Goal: Feedback & Contribution: Contribute content

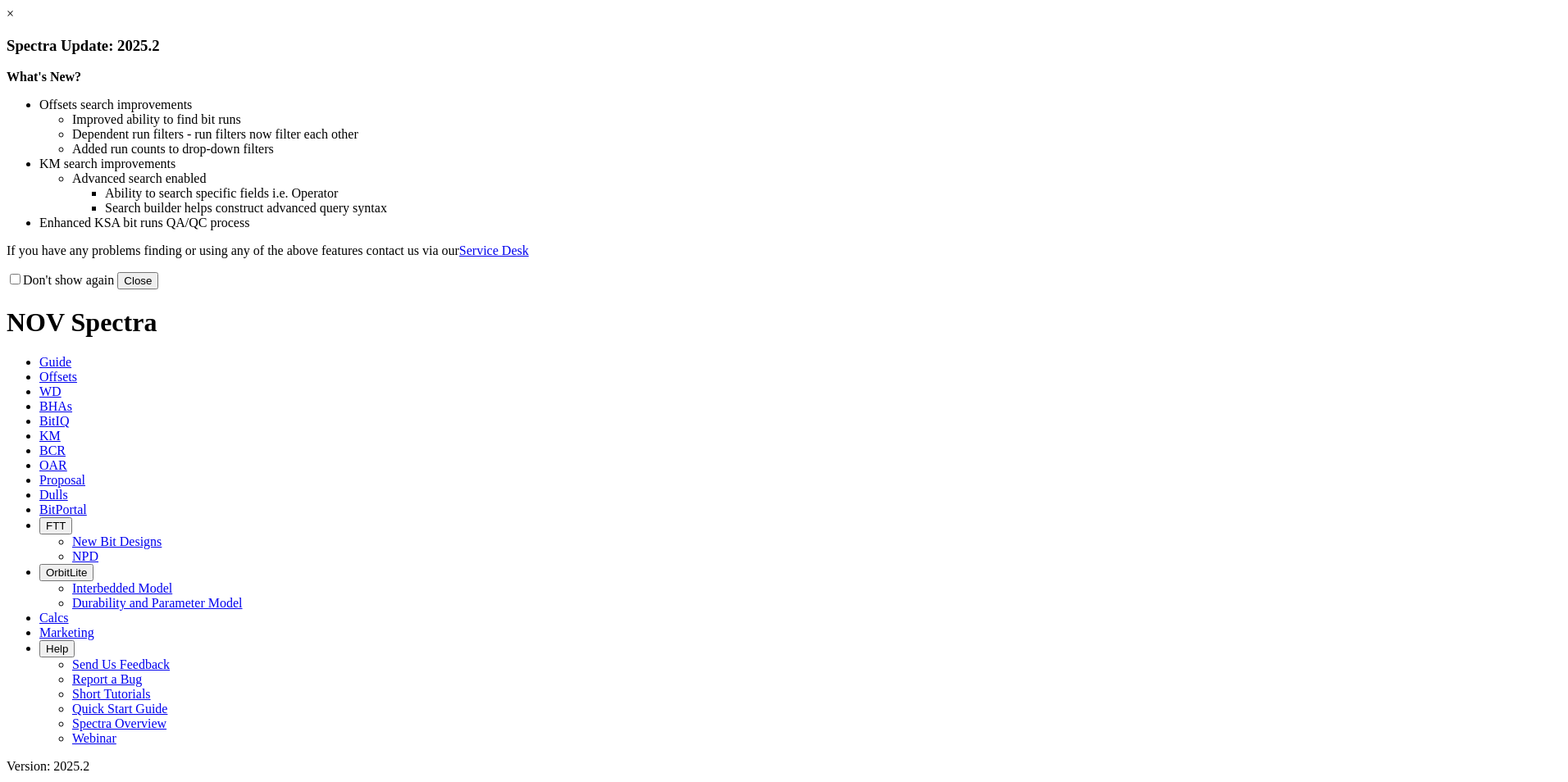
click at [158, 289] on button "Close" at bounding box center [138, 281] width 41 height 18
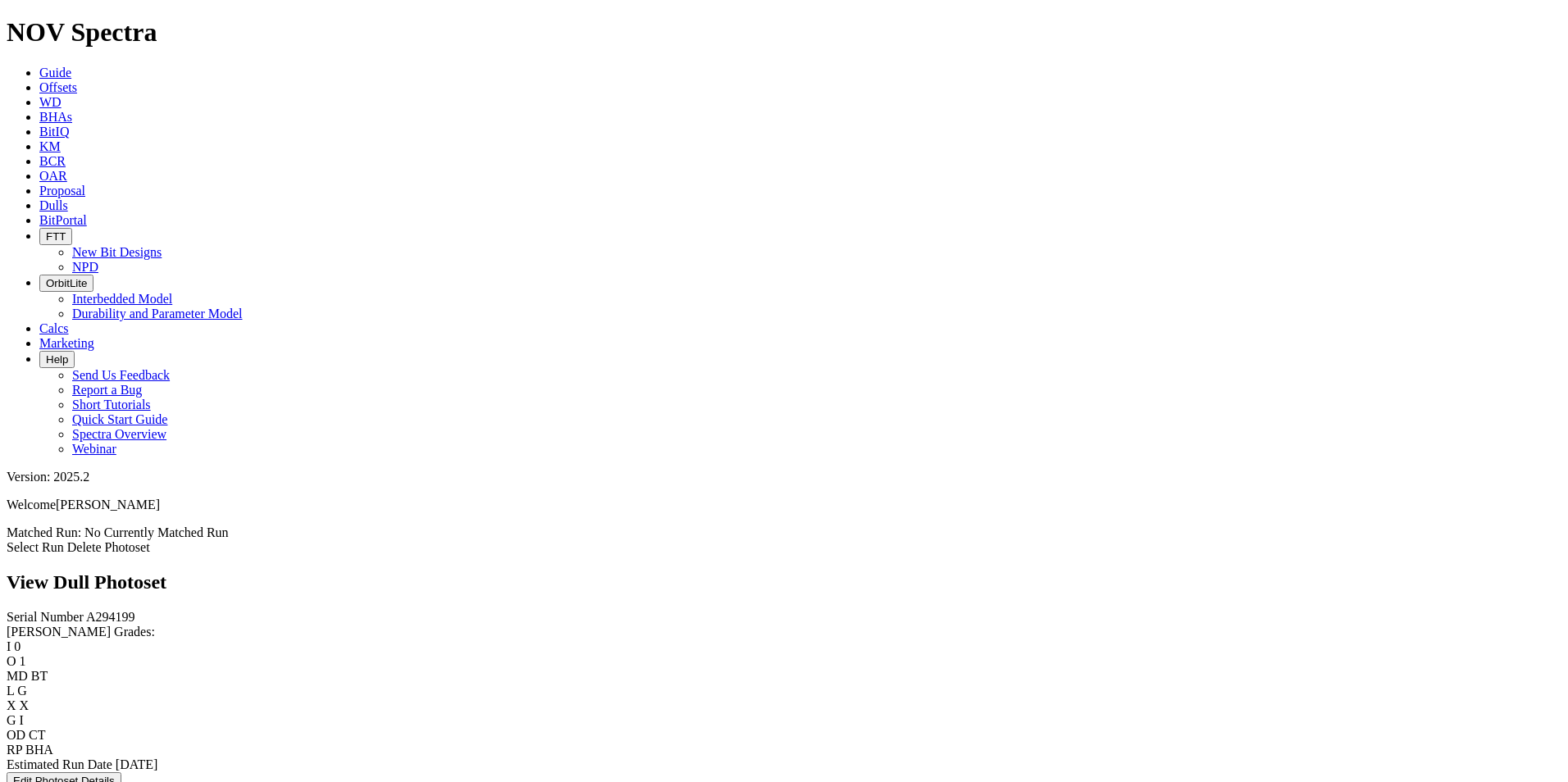
click at [40, 199] on icon at bounding box center [40, 206] width 0 height 14
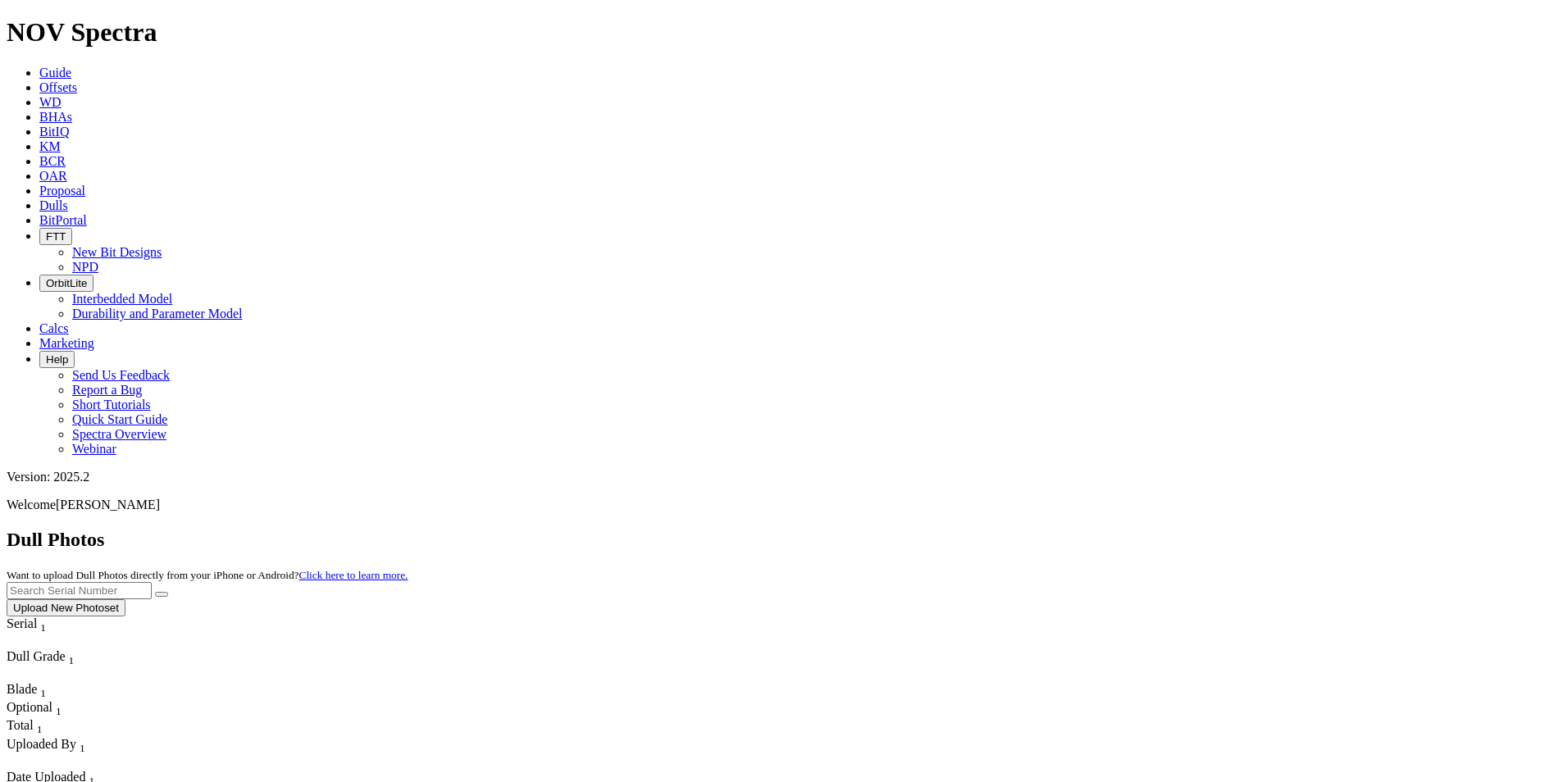
click at [152, 583] on input "text" at bounding box center [79, 591] width 145 height 18
type input "F315685"
click at [162, 595] on icon "submit" at bounding box center [162, 595] width 0 height 0
click at [125, 599] on button "Upload New Photoset" at bounding box center [65, 608] width 119 height 18
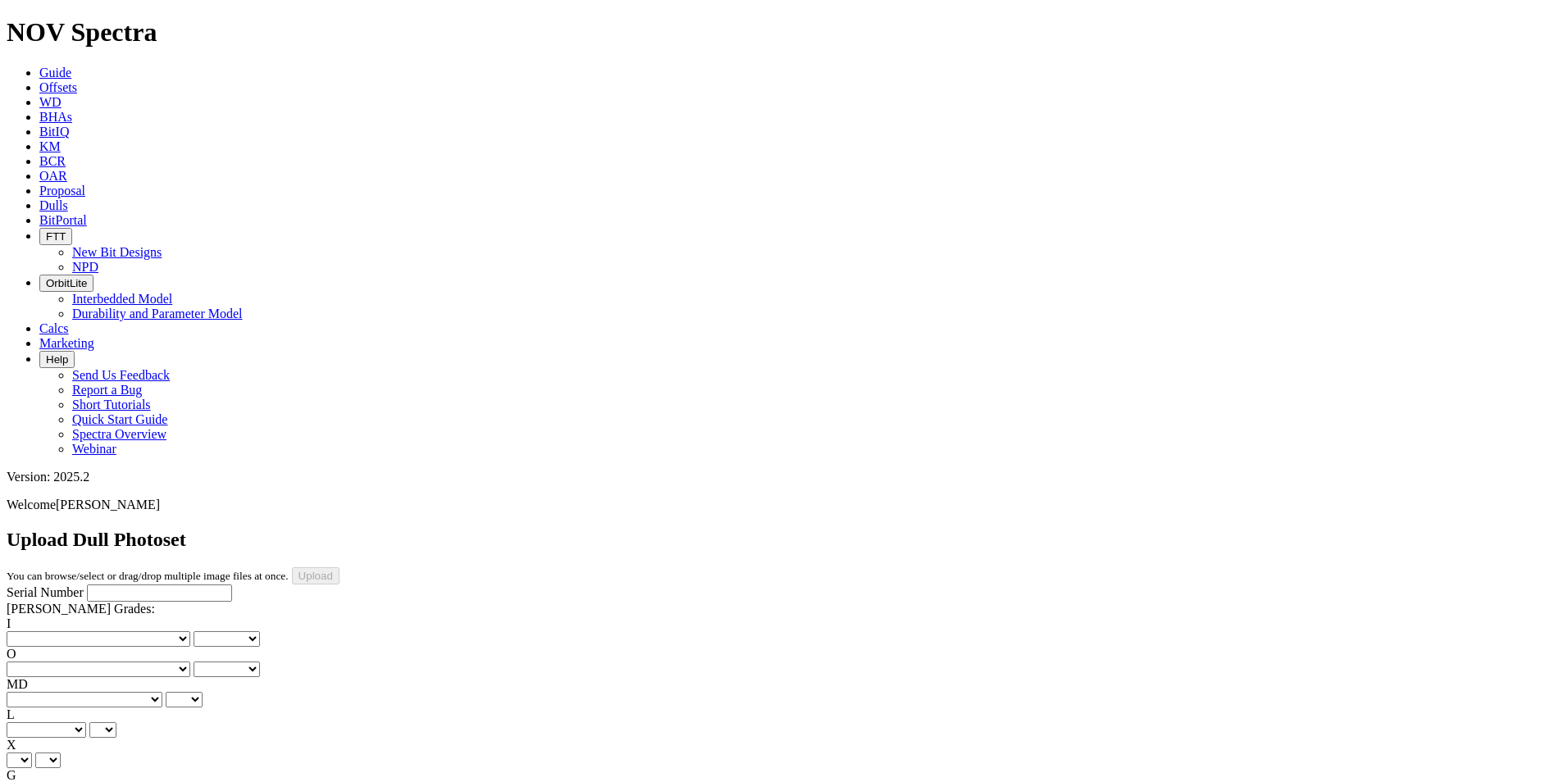
click at [87, 584] on input "Serial Number" at bounding box center [159, 593] width 145 height 18
type input "f"
type input "F315685"
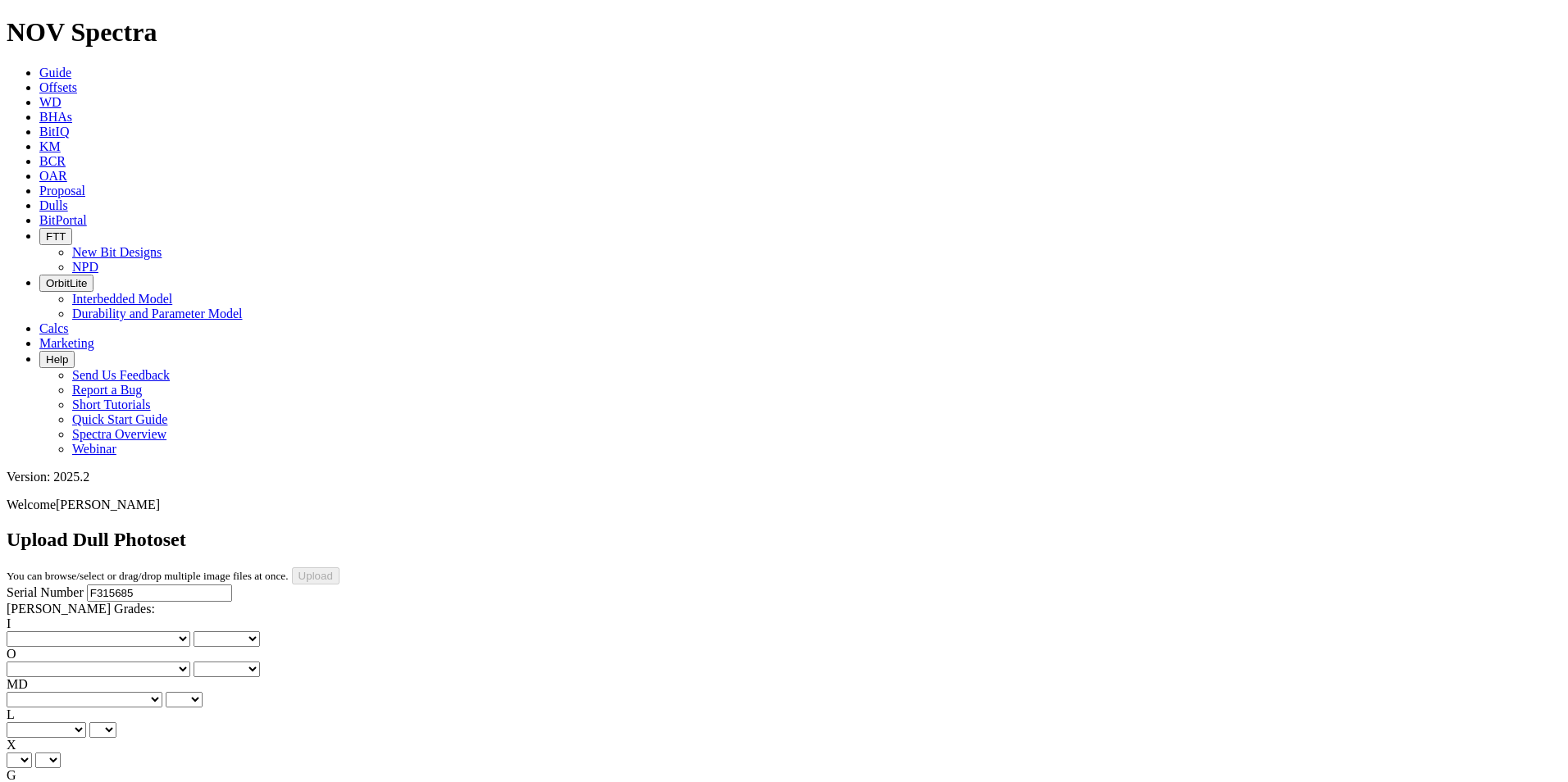
scroll to position [82, 0]
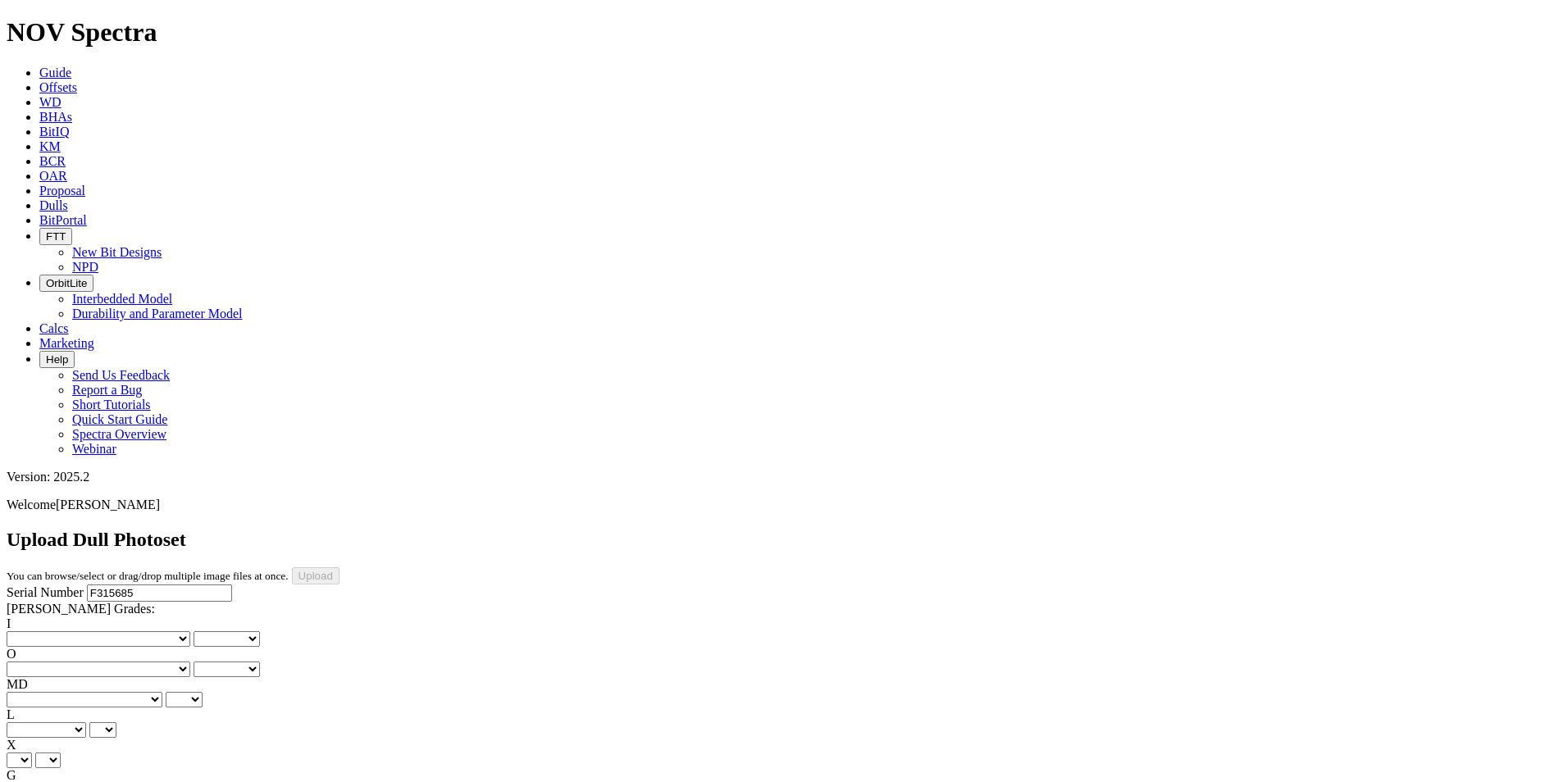
type input "[DATE]"
click at [70, 631] on select "No lost, worn or damaged cutters 0 1 2 3 4 5 6 7 8 No diamond table left on any…" at bounding box center [98, 639] width 184 height 16
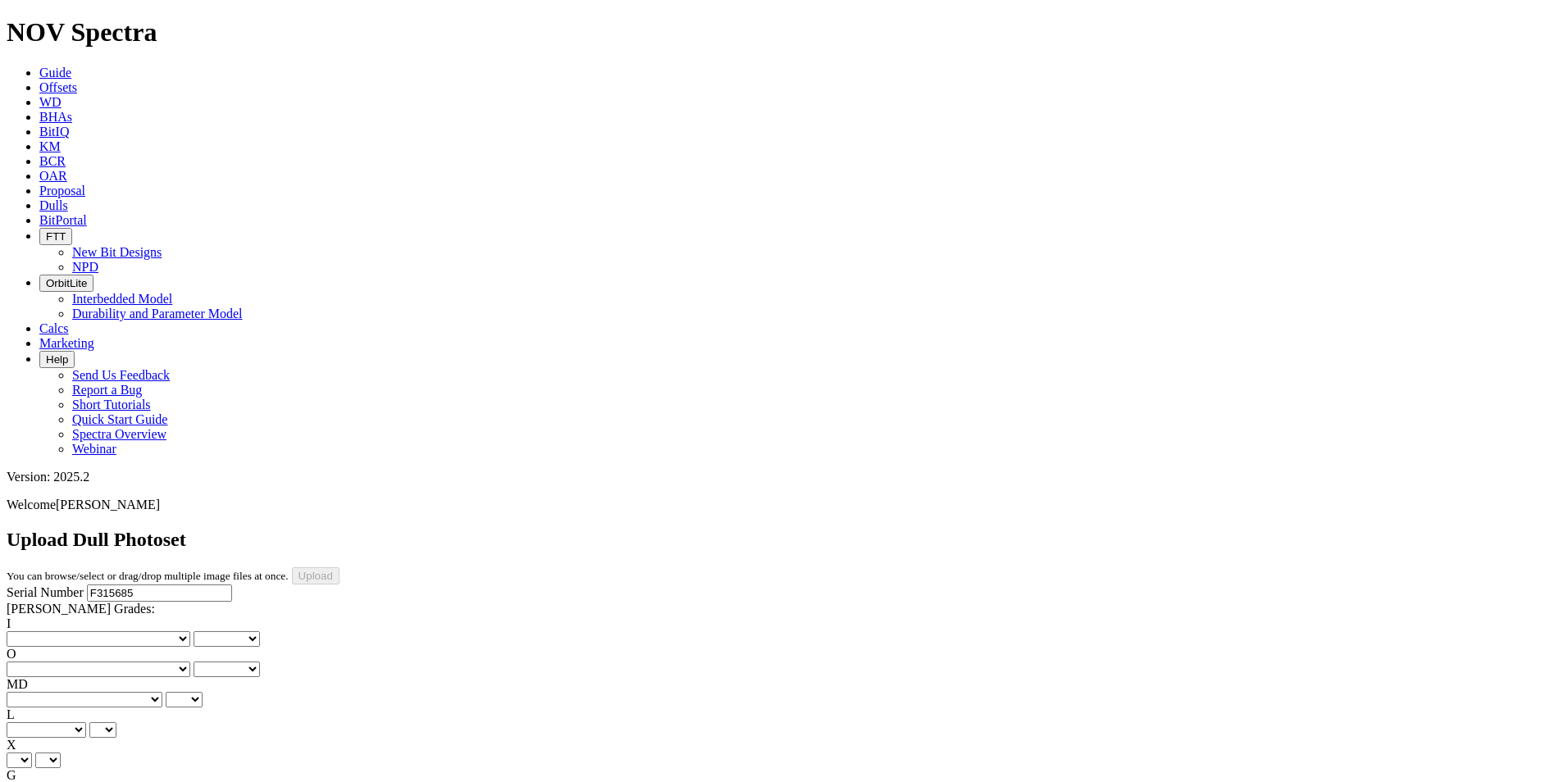
select select "number:0"
click at [33, 631] on select "No lost, worn or damaged cutters 0 1 2 3 4 5 6 7 8 No diamond table left on any…" at bounding box center [98, 639] width 184 height 16
select select "number:0"
drag, startPoint x: 134, startPoint y: 255, endPoint x: 132, endPoint y: 265, distance: 10.2
click at [134, 662] on select "No lost, worn or damaged cutters 0 1 2 3 4 5 6 7 8 No diamond table left on any…" at bounding box center [98, 670] width 184 height 16
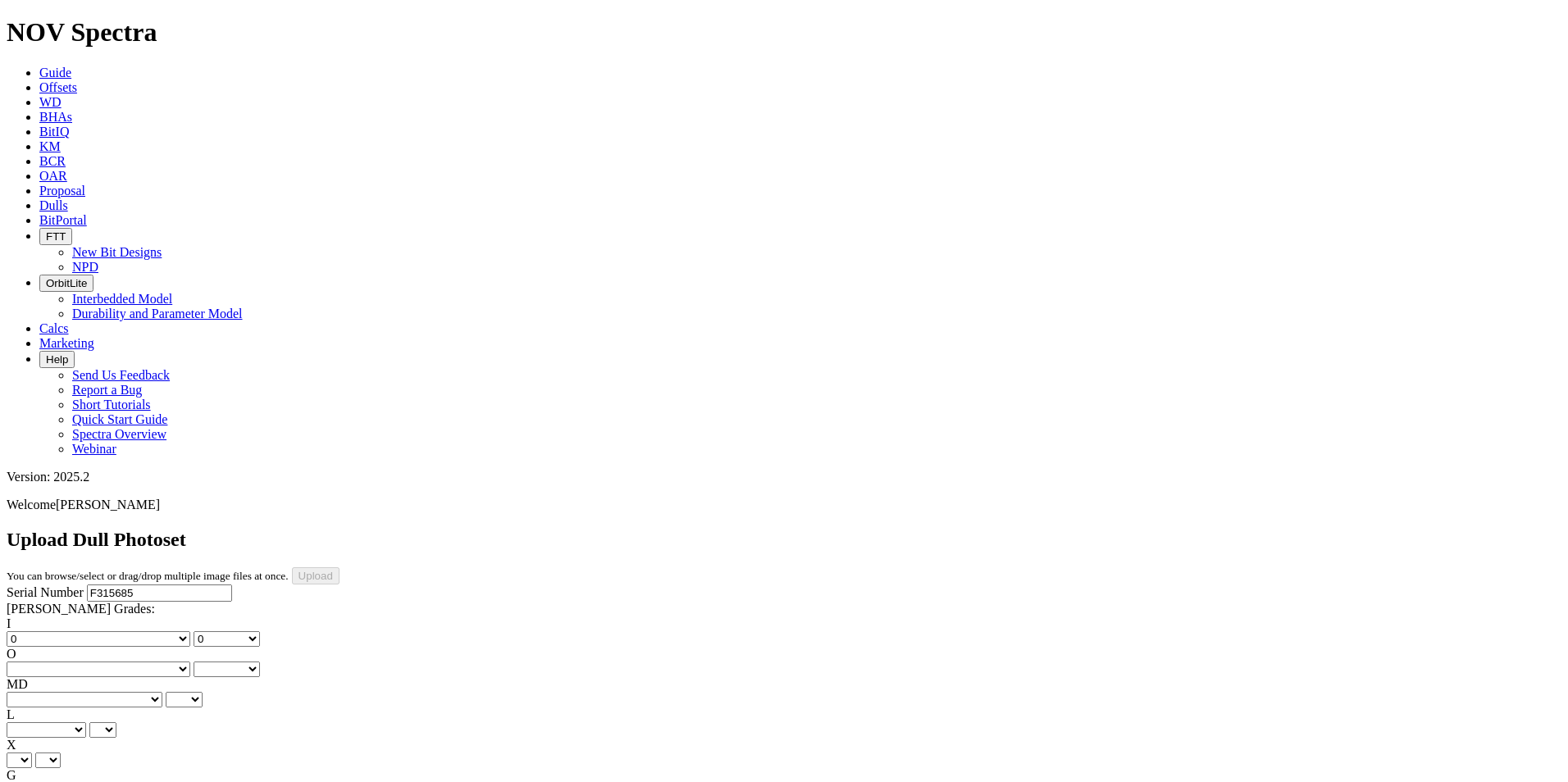
select select "number:0"
click at [117, 662] on select "No lost, worn or damaged cutters 0 1 2 3 4 5 6 7 8 No diamond table left on any…" at bounding box center [98, 670] width 184 height 16
select select "number:0"
click at [74, 692] on select "BF - Bond Failure BT - Broken Teeth/Cutters BU - Balled Up Bit CR - Cored CT - …" at bounding box center [84, 700] width 156 height 16
select select "string:WT"
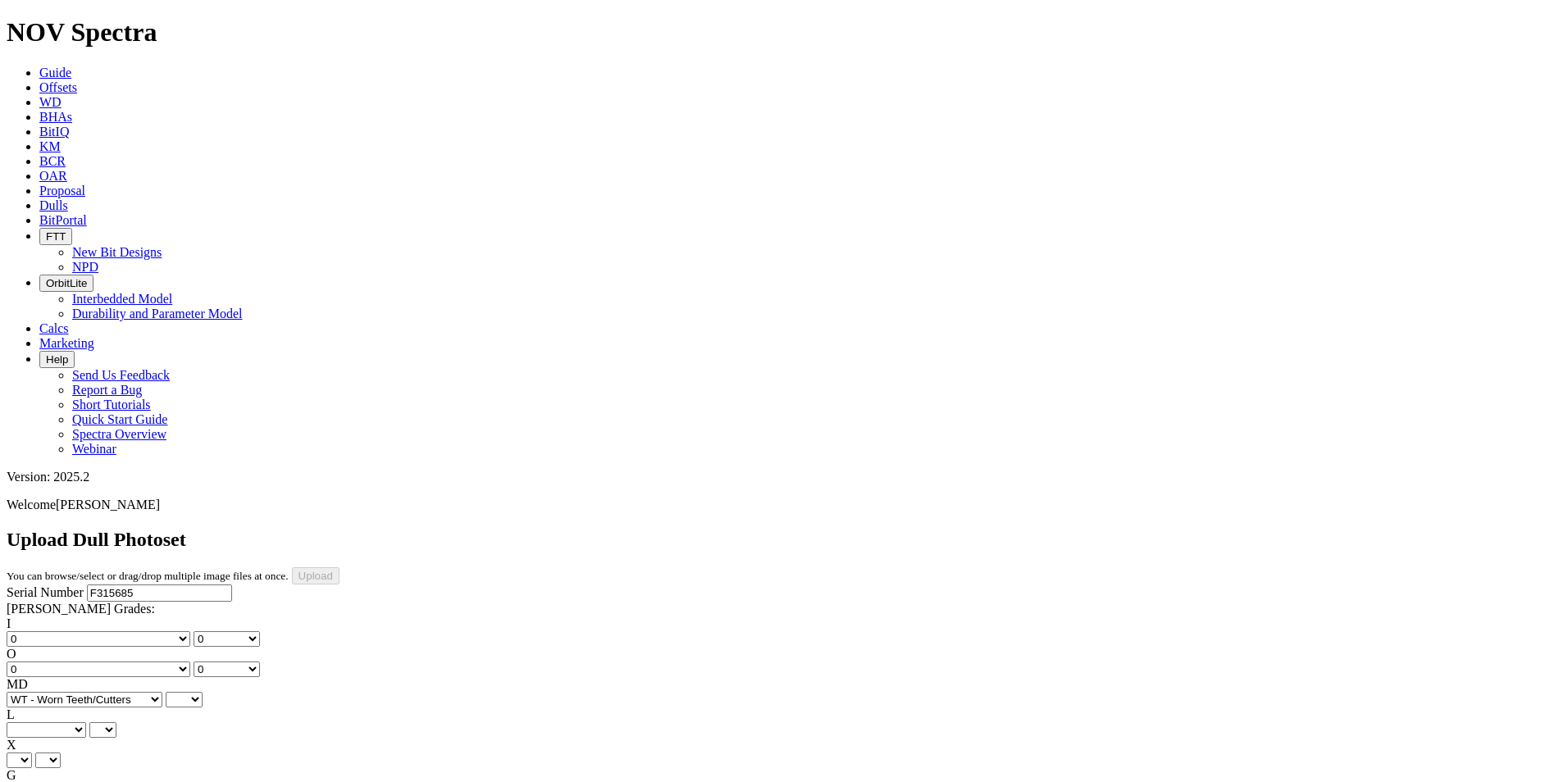
click at [33, 692] on select "BF - Bond Failure BT - Broken Teeth/Cutters BU - Balled Up Bit CR - Cored CT - …" at bounding box center [84, 700] width 156 height 16
select select "string:WT"
click at [87, 723] on select "A - All C - Cone G - Gauge N - Nose S - Shoulder T - Taper" at bounding box center [46, 731] width 79 height 16
select select "string:S"
click at [87, 723] on select "A - All C - Cone G - Gauge N - Nose S - Shoulder T - Taper" at bounding box center [46, 731] width 79 height 16
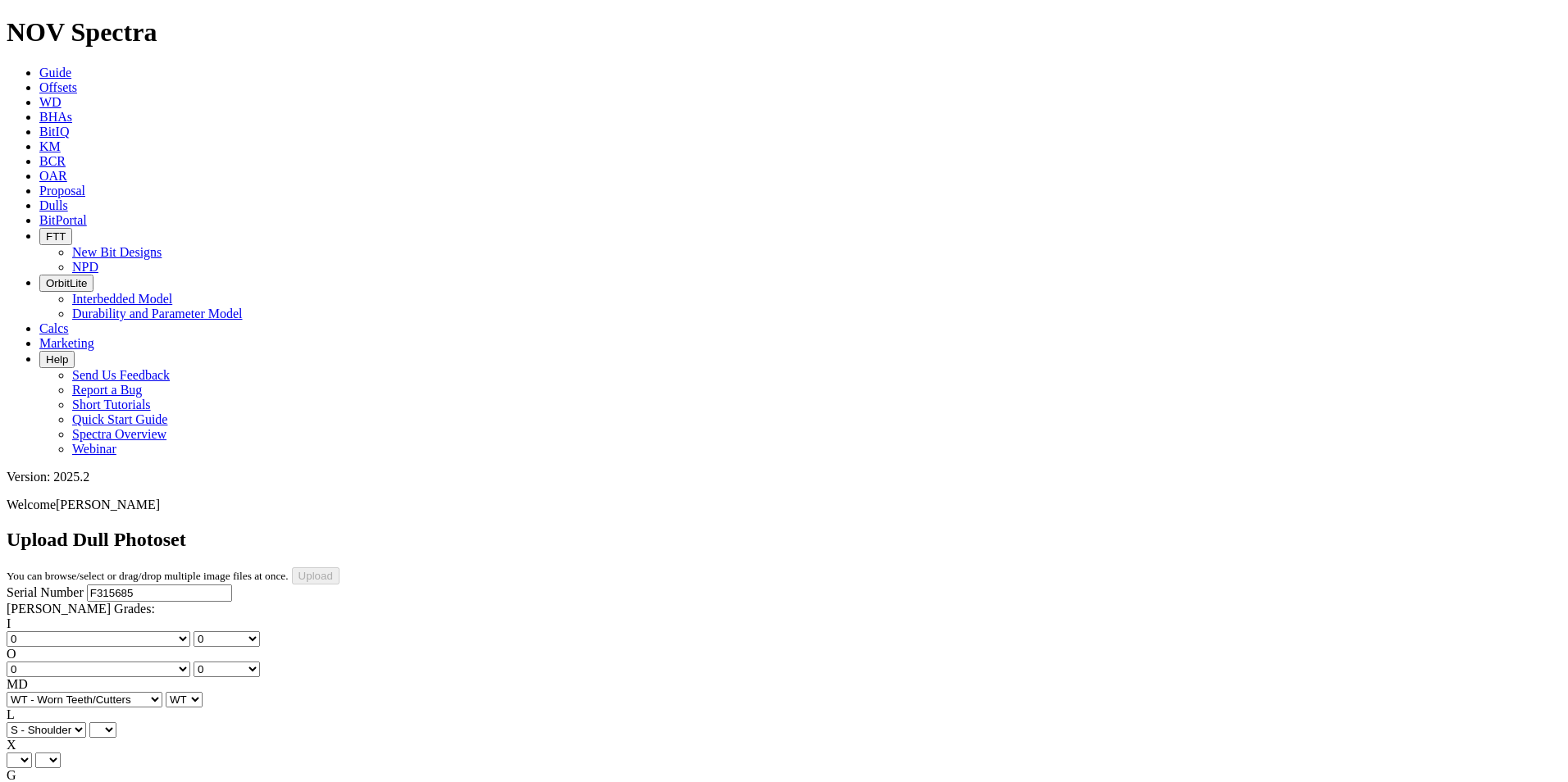
select select "string:S"
click at [32, 753] on select "X" at bounding box center [19, 761] width 26 height 16
select select "string:X"
click at [32, 753] on select "X" at bounding box center [19, 761] width 26 height 16
select select "string:X"
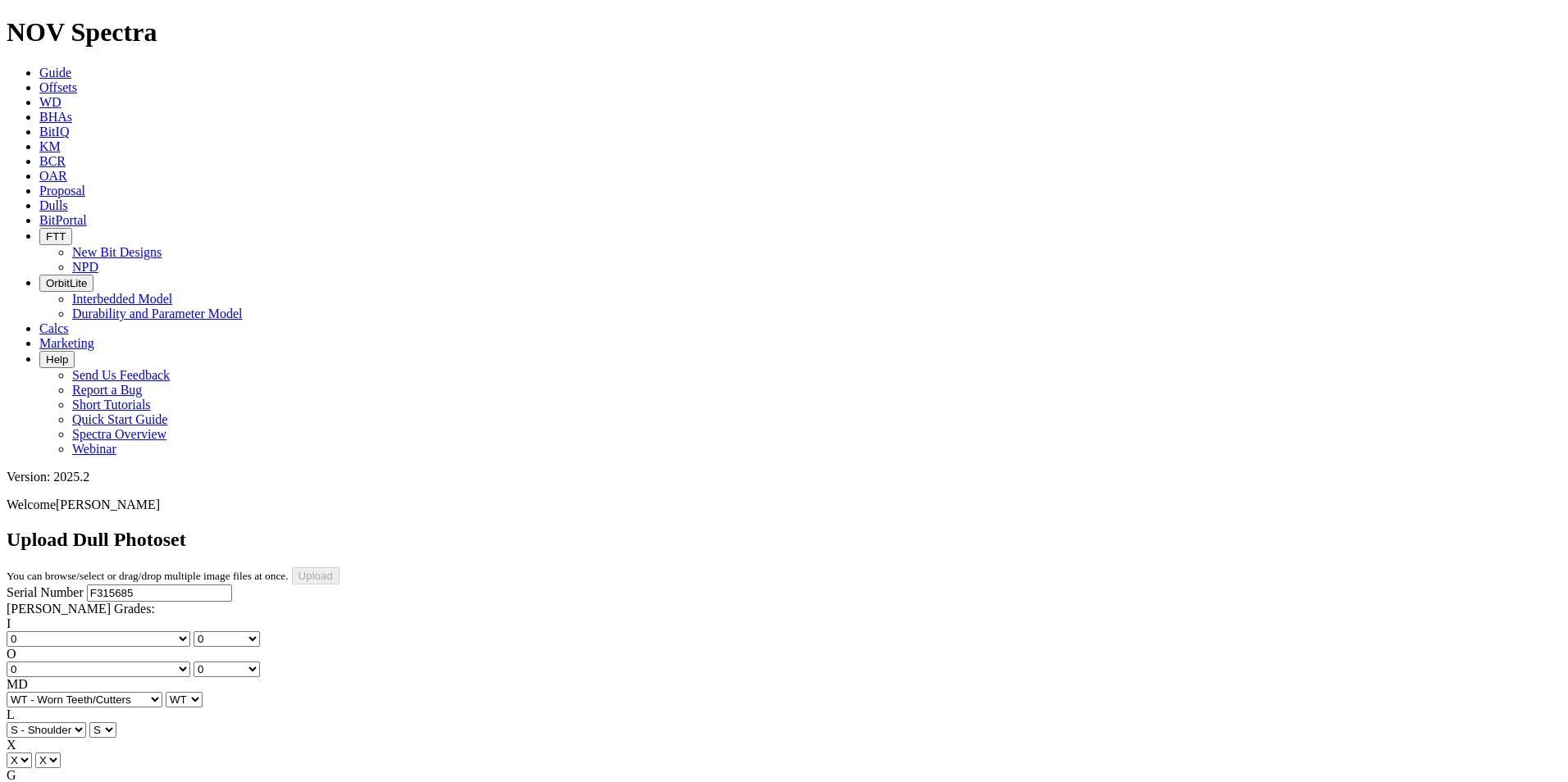
click at [122, 781] on select "Unknown I - In Gauge 1 - 1/16 in Undergauge" 2 - 2/16 in Undergauge = ⅛ in" 8 -…" at bounding box center [90, 791] width 168 height 16
select select "string:I"
click at [117, 781] on select "Unknown I - In Gauge 1 - 1/16 in Undergauge" 2 - 2/16 in Undergauge = ⅛ in" 8 -…" at bounding box center [90, 791] width 168 height 16
select select "string:I"
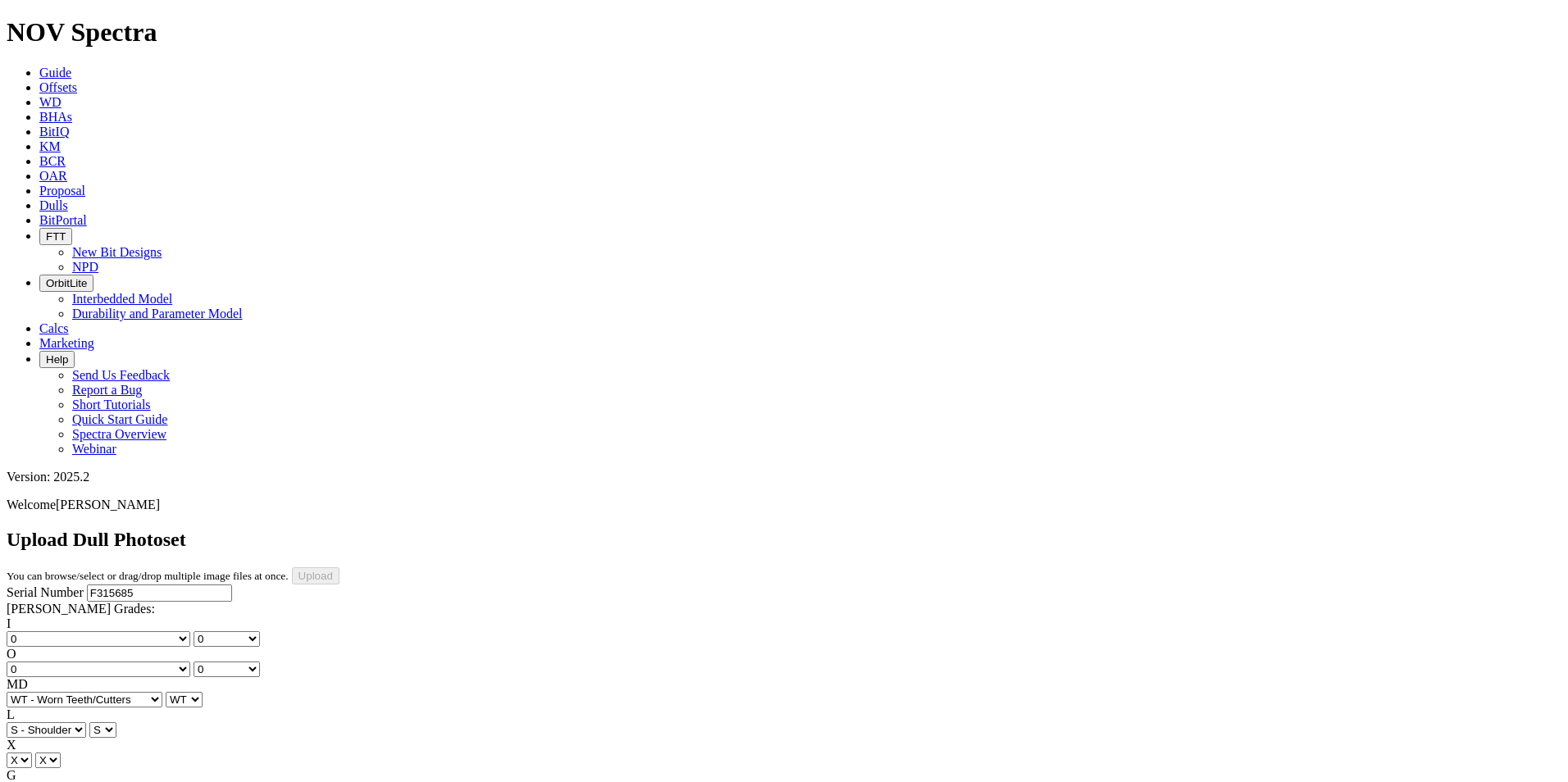
select select "string:ER"
select select "string:TD"
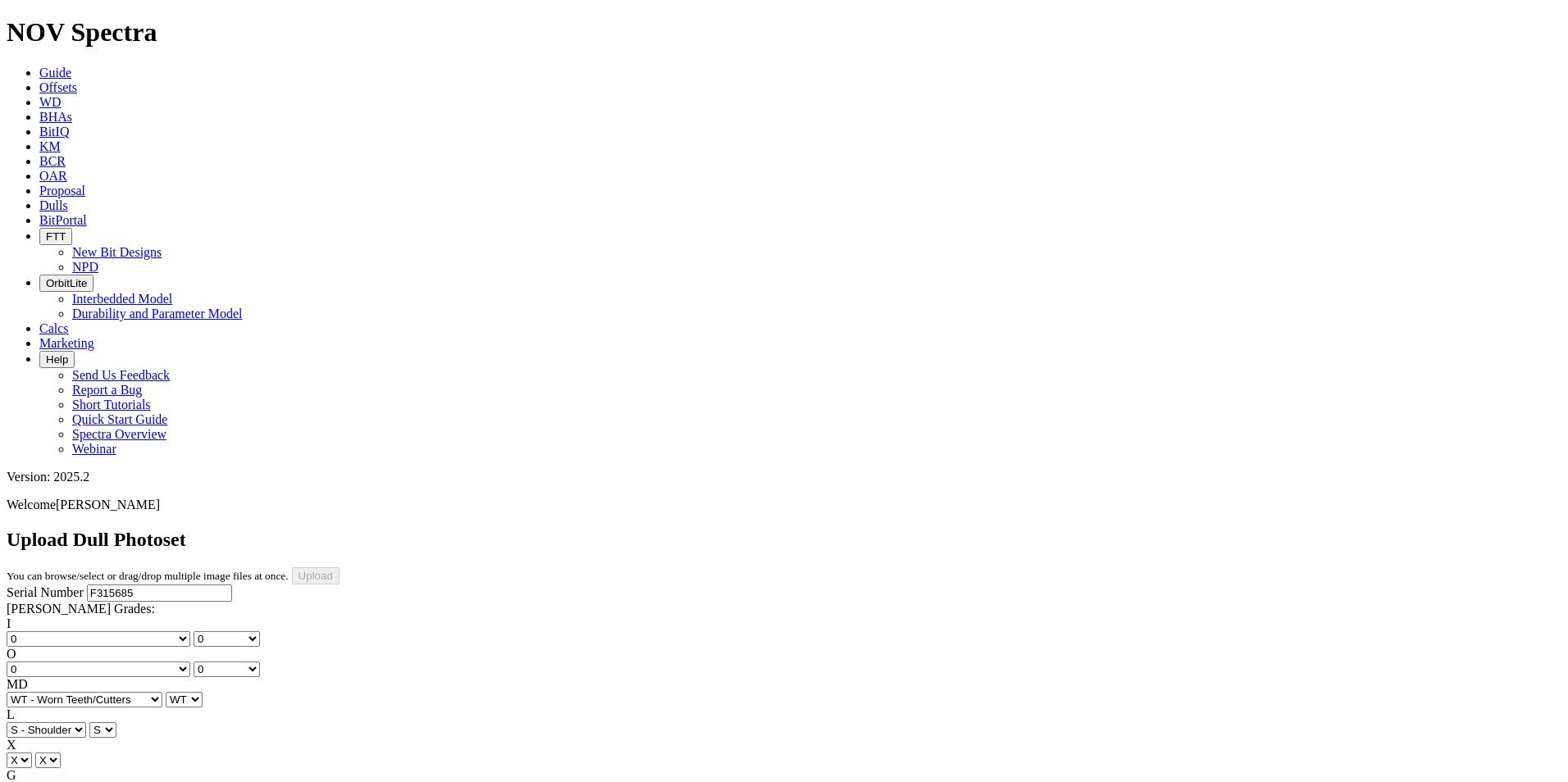
select select "string:TD"
click at [340, 568] on input "Upload" at bounding box center [316, 576] width 48 height 18
